Goal: Navigation & Orientation: Find specific page/section

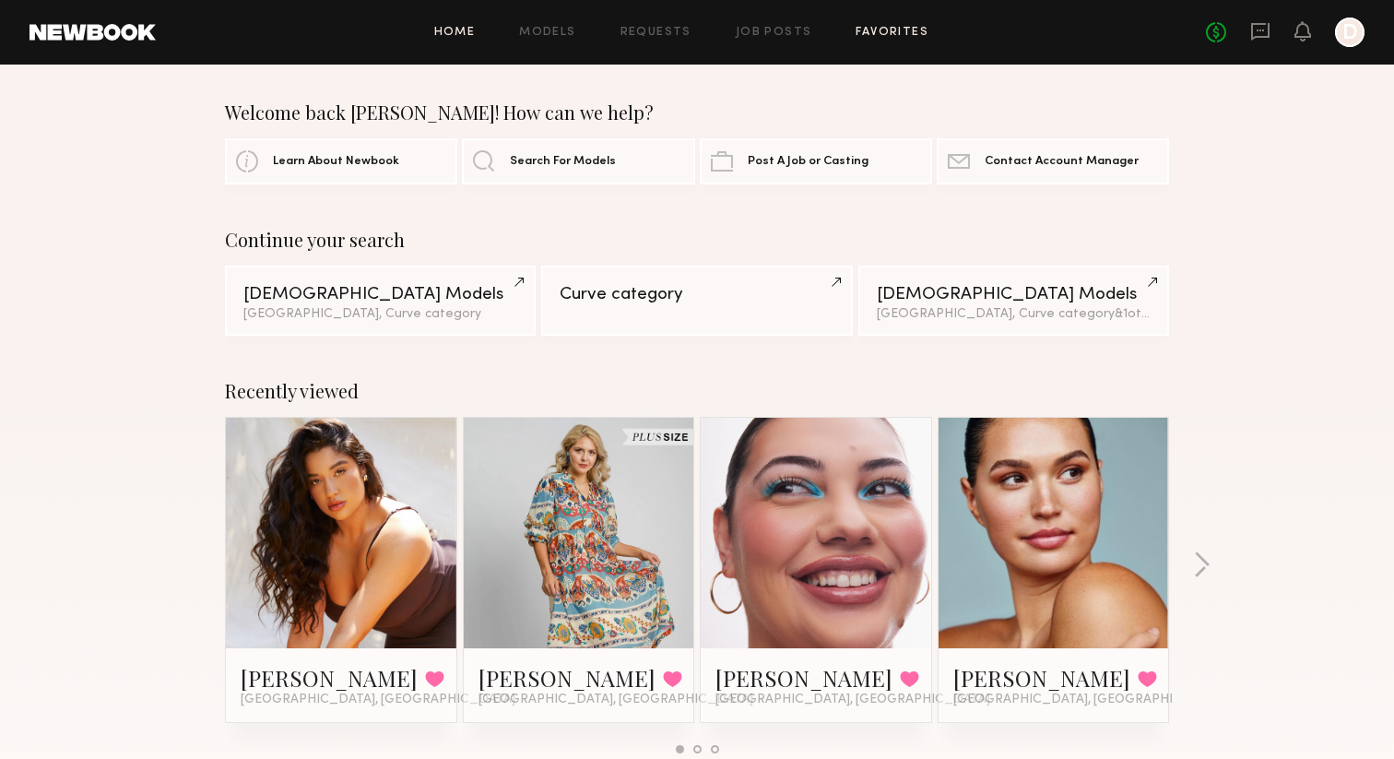
click at [900, 33] on link "Favorites" at bounding box center [891, 33] width 73 height 12
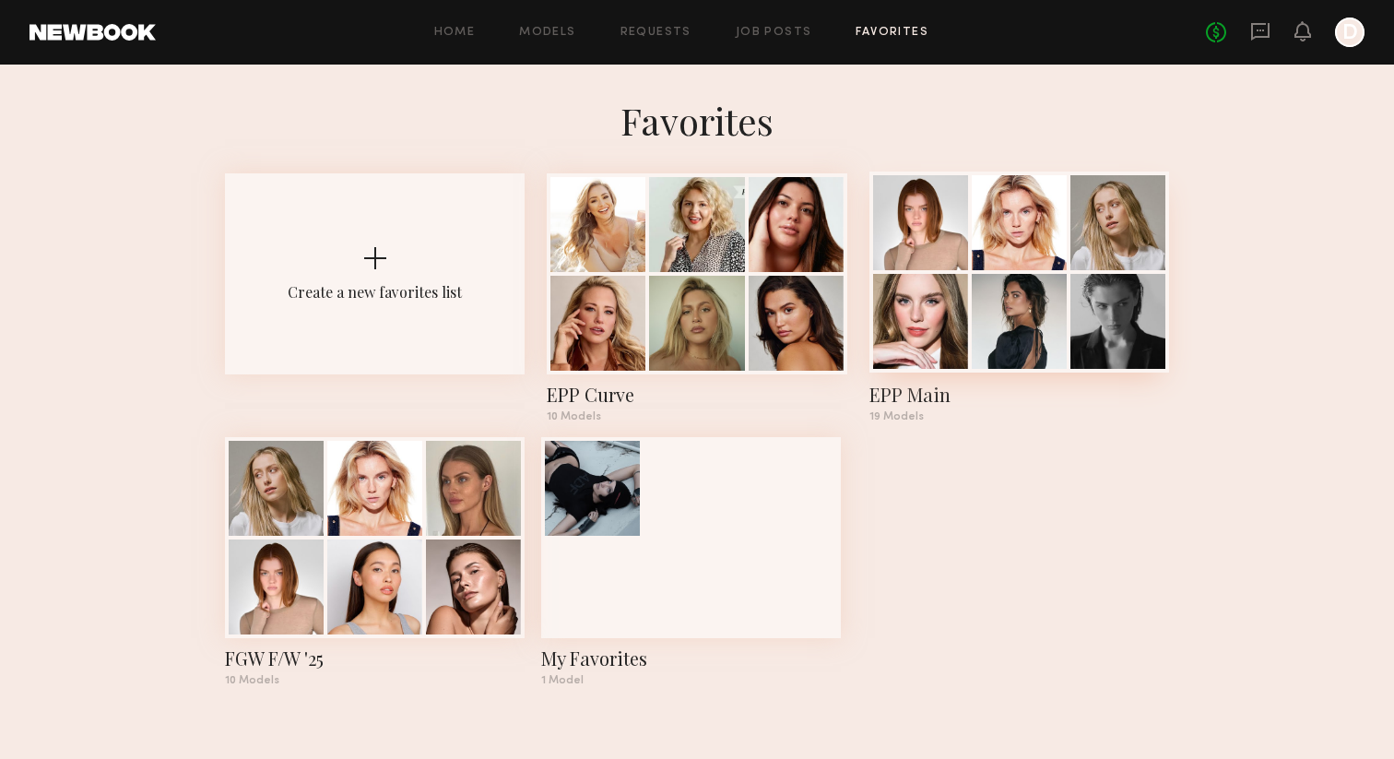
click at [1014, 280] on div at bounding box center [1018, 321] width 95 height 95
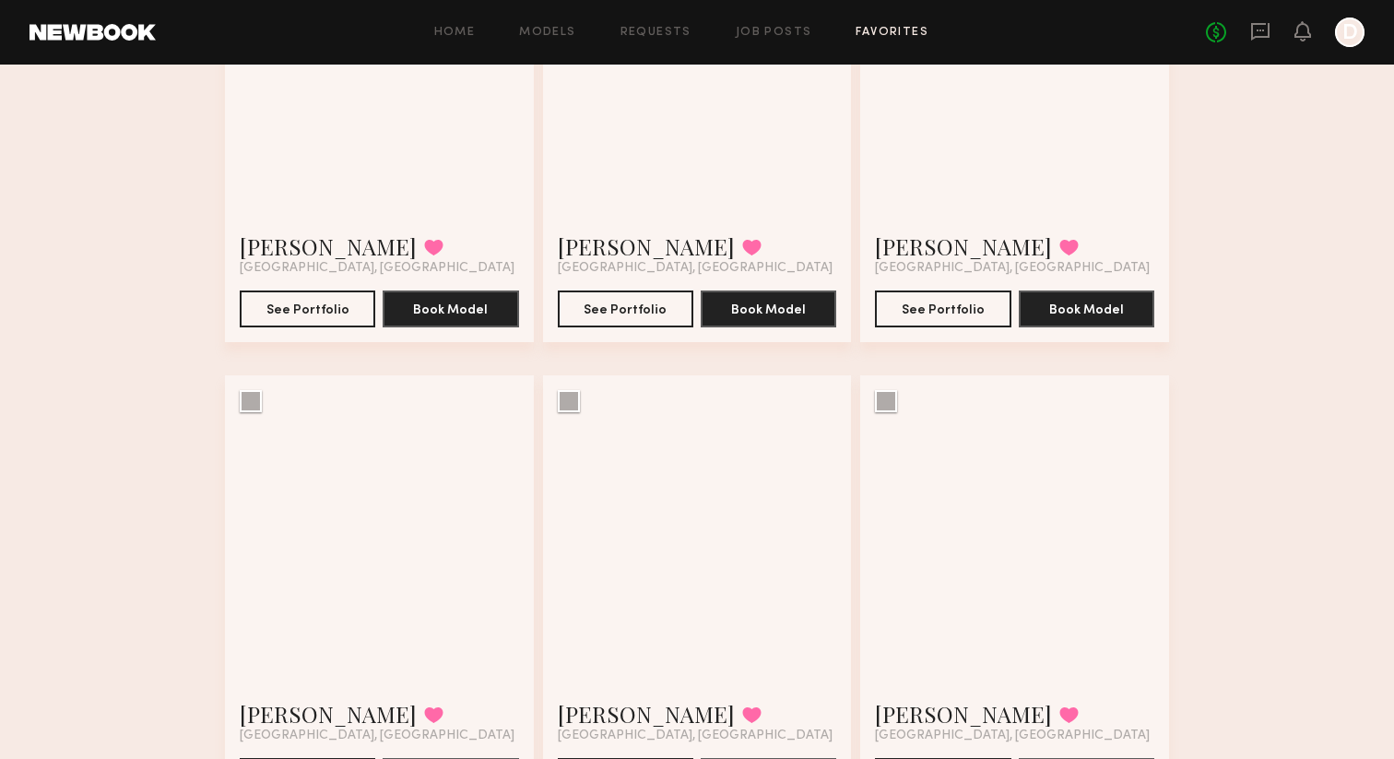
scroll to position [915, 0]
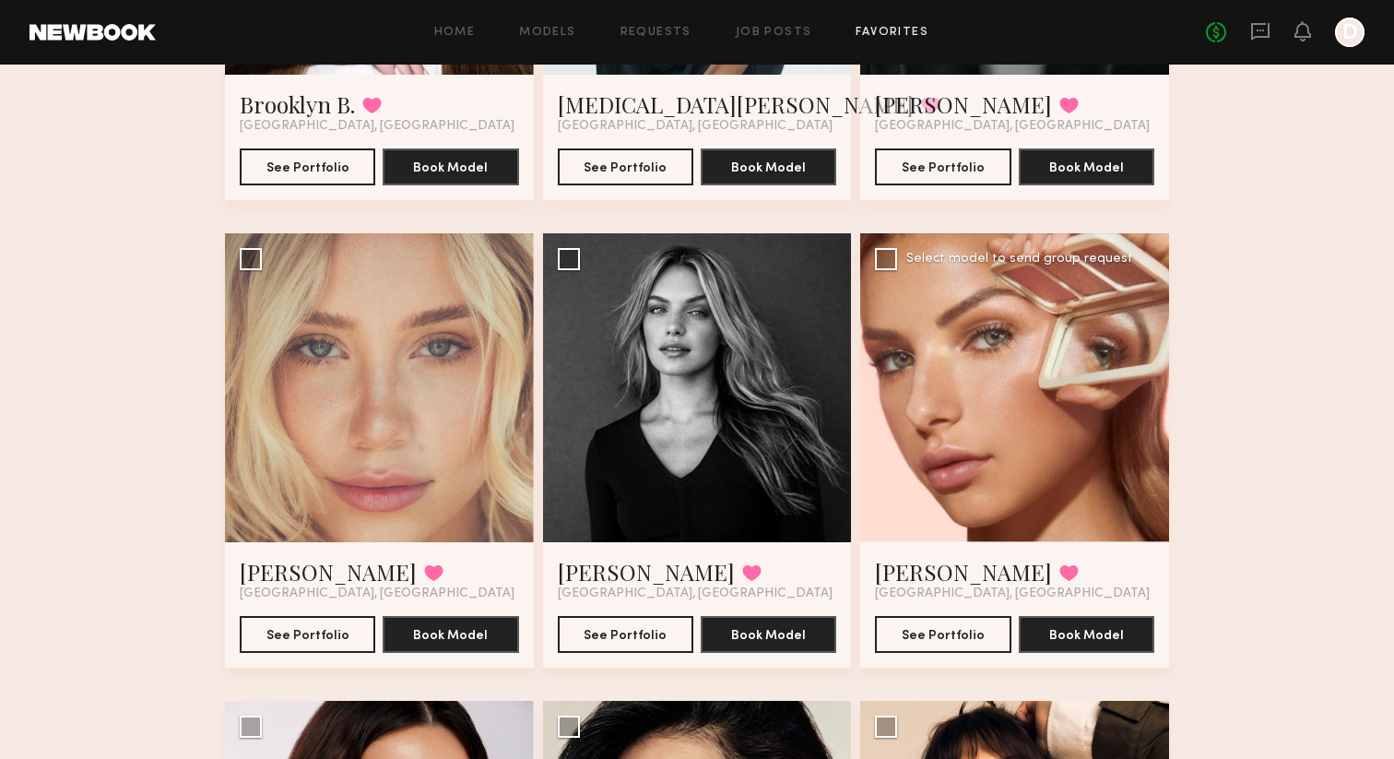
click at [986, 349] on div at bounding box center [1014, 387] width 309 height 309
click at [932, 570] on link "[PERSON_NAME]" at bounding box center [963, 571] width 177 height 29
